Goal: Find specific page/section: Find specific page/section

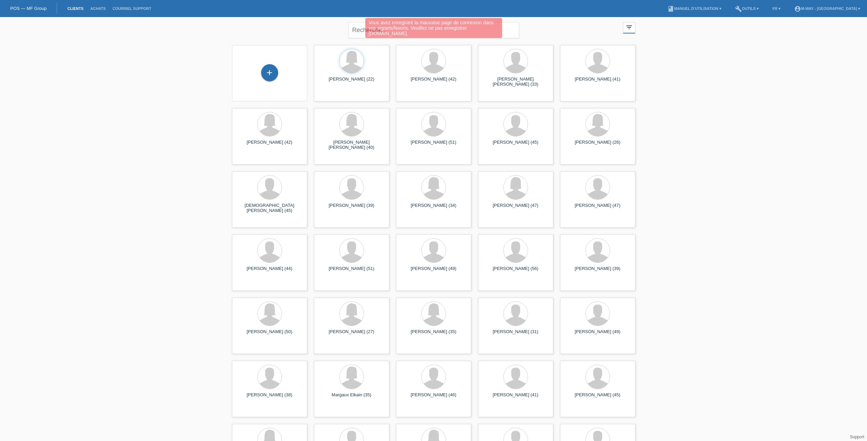
click at [357, 30] on div "Vous avez enregistré la mauvaise page de connexion dans vos signets/favoris. Ve…" at bounding box center [433, 29] width 520 height 22
click at [378, 29] on input "text" at bounding box center [433, 30] width 171 height 16
type input "wilman"
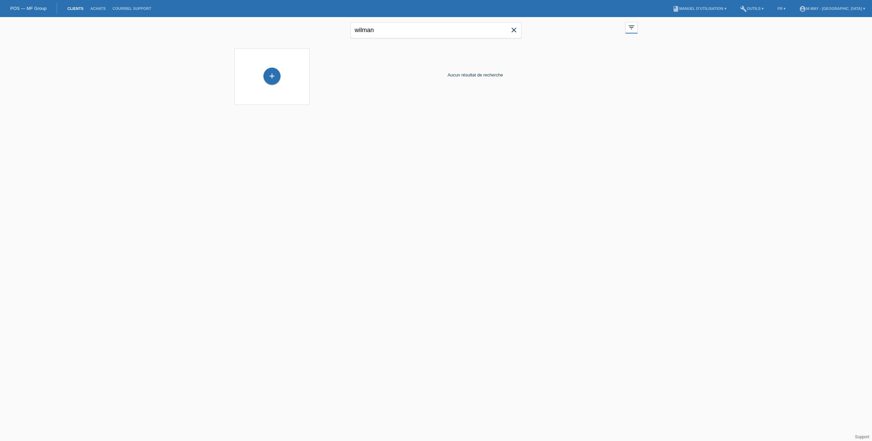
click at [513, 32] on icon "close" at bounding box center [514, 30] width 8 height 8
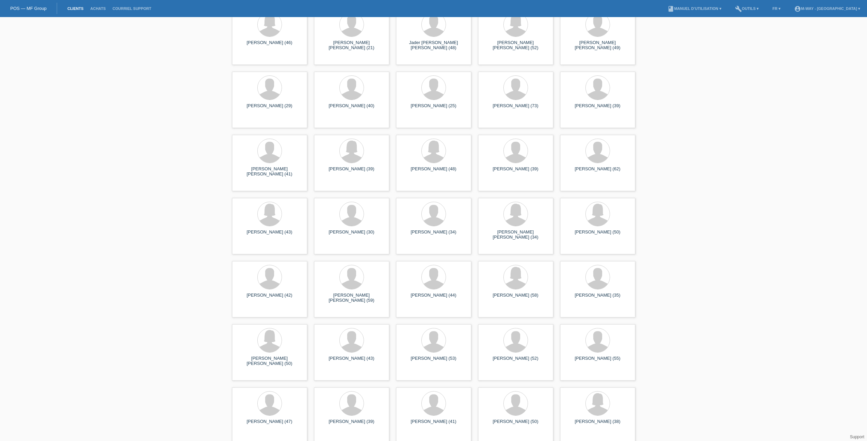
scroll to position [3077, 0]
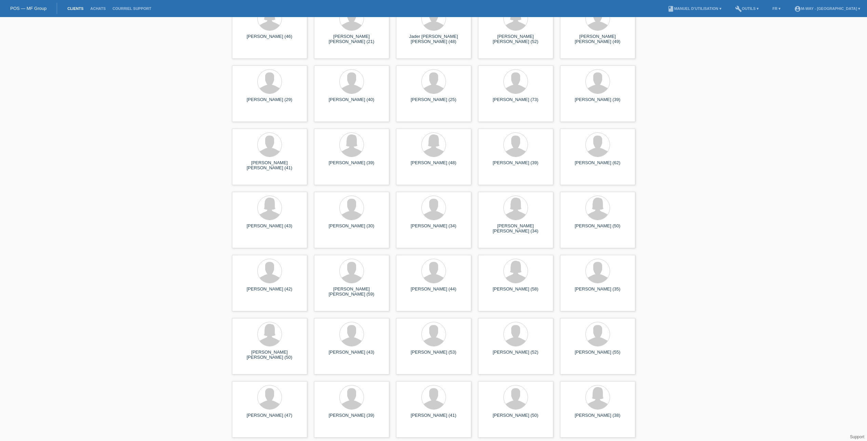
click at [856, 438] on link "Support" at bounding box center [857, 437] width 14 height 5
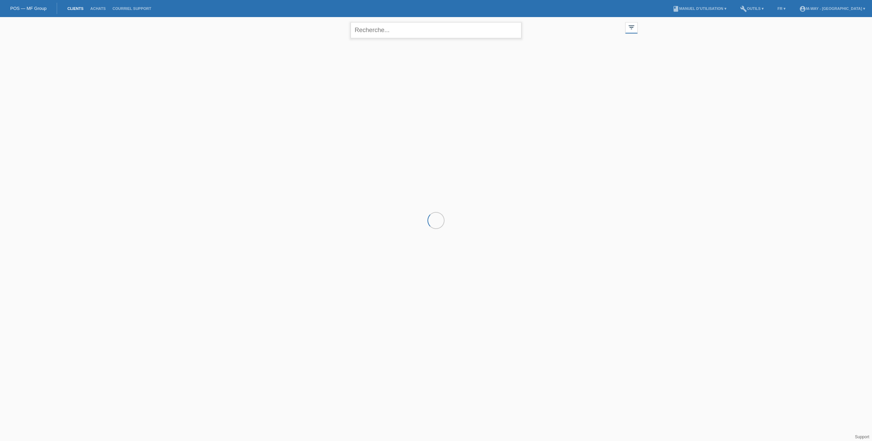
click at [388, 29] on input "text" at bounding box center [436, 30] width 171 height 16
type input "b"
type input "sebas"
click at [331, 96] on span "Afficher" at bounding box center [334, 95] width 15 height 5
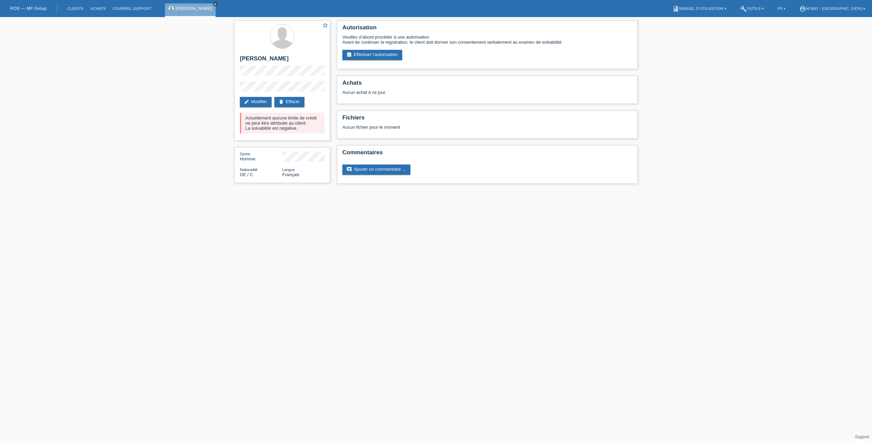
click at [214, 3] on icon "close" at bounding box center [215, 3] width 3 height 3
click at [79, 7] on link "Clients" at bounding box center [75, 8] width 23 height 4
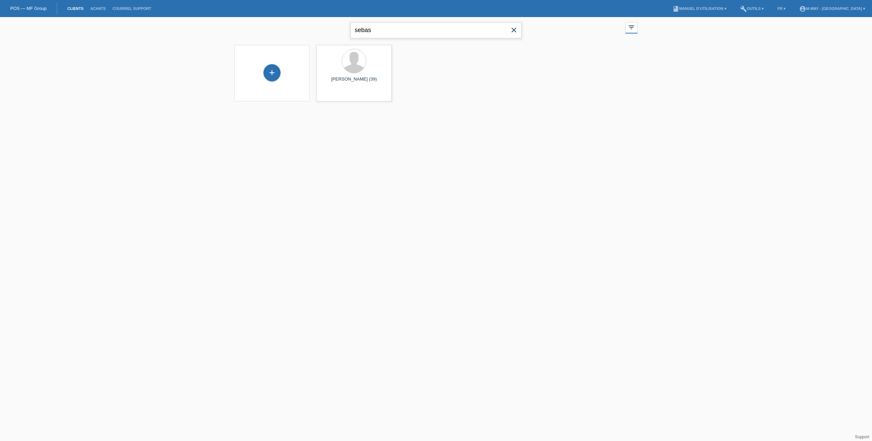
click at [381, 31] on input "sebas" at bounding box center [436, 30] width 171 height 16
type input "s"
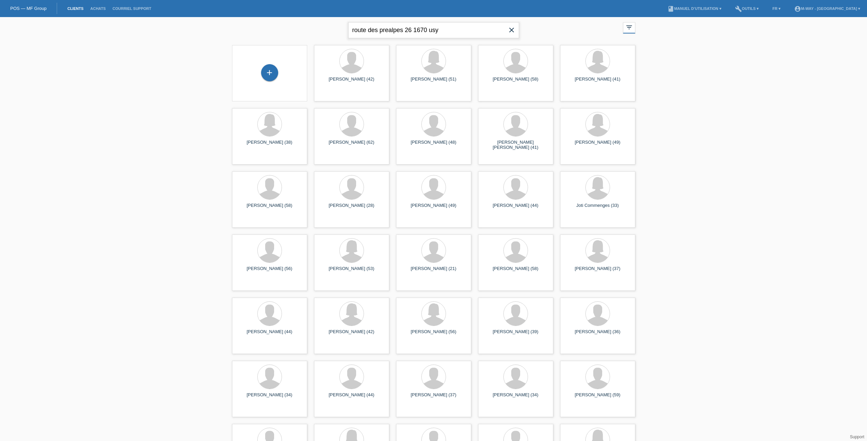
type input "route des prealpes 26 1670 usy"
drag, startPoint x: 384, startPoint y: 32, endPoint x: 305, endPoint y: 35, distance: 78.3
click at [323, 32] on div "route des prealpes 26 1670 usy close filter_list view_module Afficher tous les …" at bounding box center [434, 29] width 410 height 25
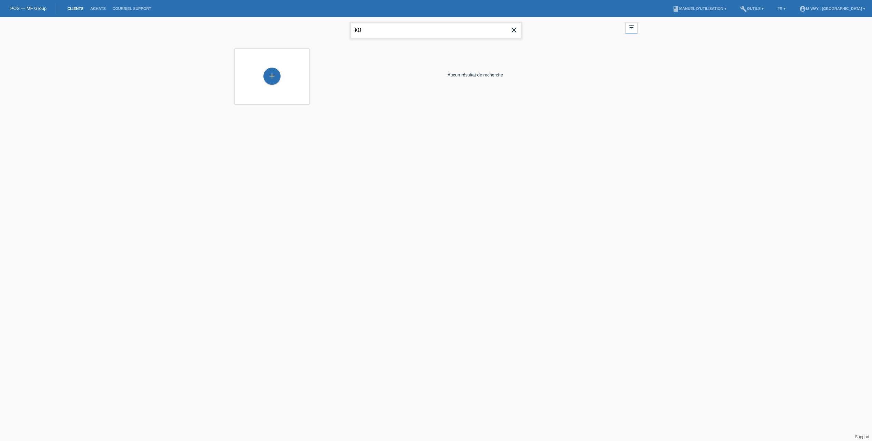
type input "k"
type input "cosma"
click at [333, 92] on div "launch Afficher" at bounding box center [330, 96] width 27 height 10
click at [337, 98] on div "launch Afficher" at bounding box center [330, 96] width 27 height 10
click at [338, 95] on span "Afficher" at bounding box center [334, 95] width 15 height 5
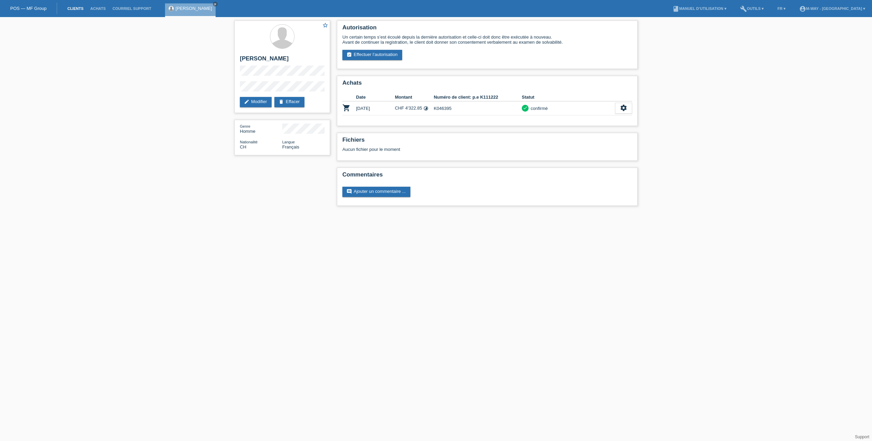
click at [80, 9] on link "Clients" at bounding box center [75, 8] width 23 height 4
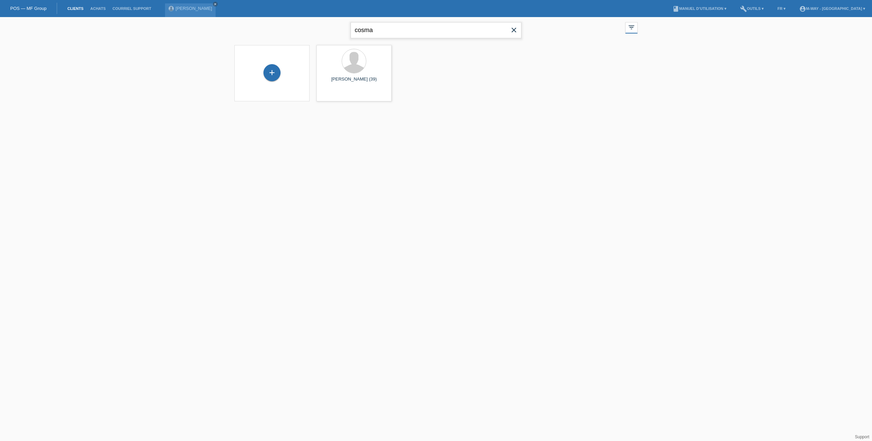
drag, startPoint x: 388, startPoint y: 30, endPoint x: 332, endPoint y: 31, distance: 55.7
click at [341, 29] on div "cosma close filter_list view_module Afficher tous les clients star Afficher les…" at bounding box center [436, 29] width 410 height 25
type input "sok"
click at [335, 95] on span "Afficher" at bounding box center [334, 95] width 15 height 5
